Goal: Task Accomplishment & Management: Manage account settings

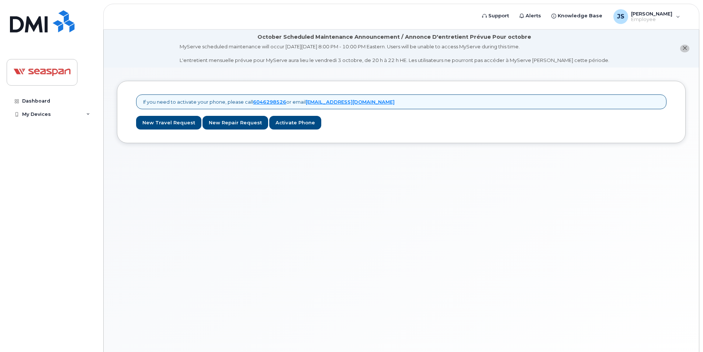
click at [44, 222] on div "Dashboard My Devices Add Device" at bounding box center [52, 217] width 91 height 246
click at [33, 102] on div "Dashboard" at bounding box center [36, 101] width 28 height 6
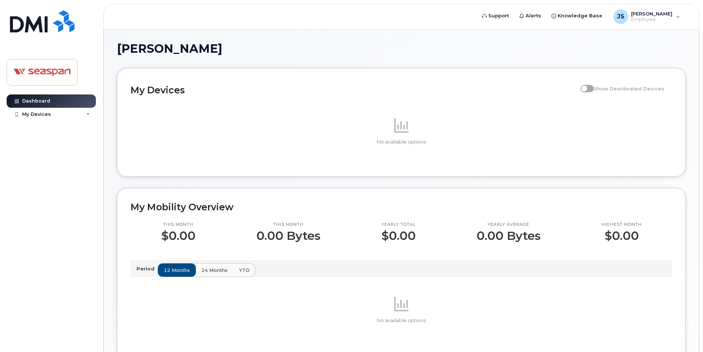
scroll to position [37, 0]
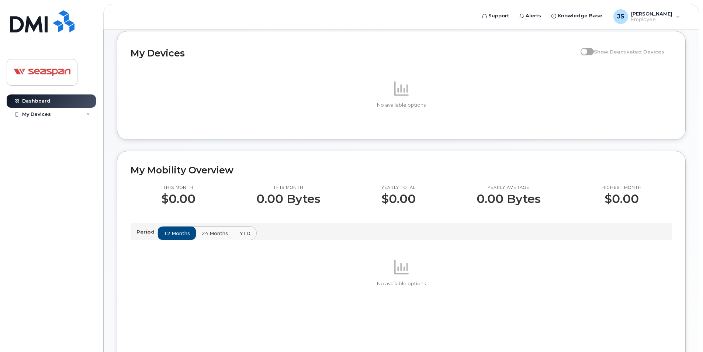
click at [205, 230] on span "24 months" at bounding box center [215, 233] width 26 height 7
click at [237, 233] on button "YTD" at bounding box center [244, 232] width 23 height 13
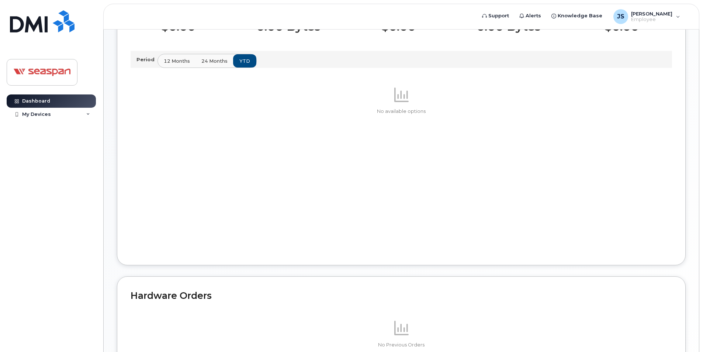
scroll to position [100, 0]
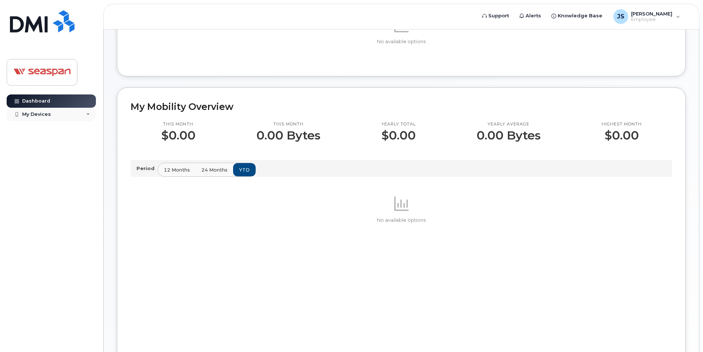
click at [84, 112] on div "My Devices" at bounding box center [51, 114] width 89 height 13
click at [51, 127] on div "Add Device" at bounding box center [39, 128] width 29 height 7
